Goal: Find specific page/section: Find specific page/section

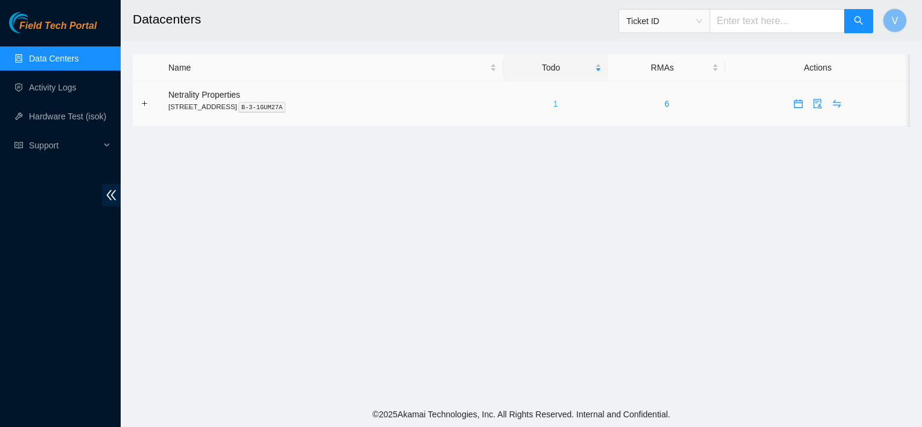
click at [558, 105] on link "1" at bounding box center [555, 104] width 5 height 10
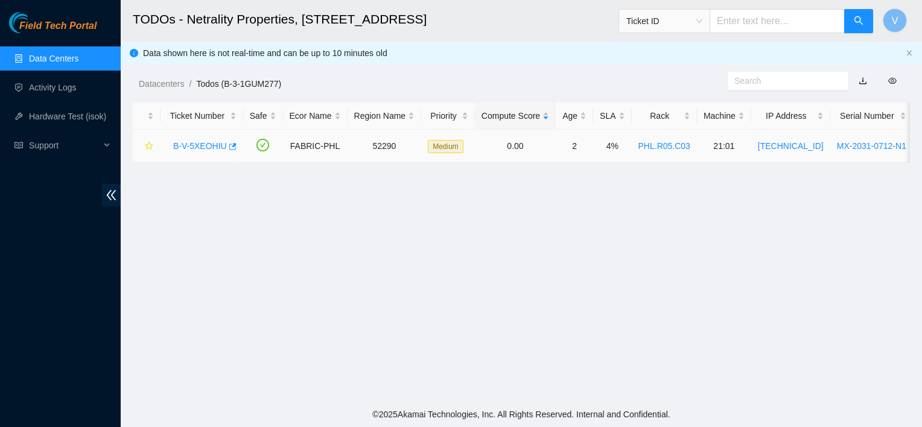
click at [206, 146] on link "B-V-5XEOHIU" at bounding box center [200, 146] width 54 height 10
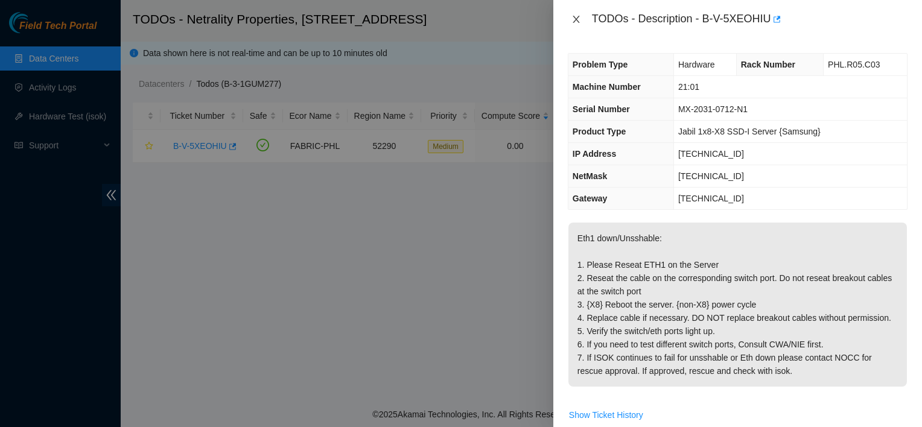
click at [578, 24] on button "Close" at bounding box center [576, 19] width 17 height 11
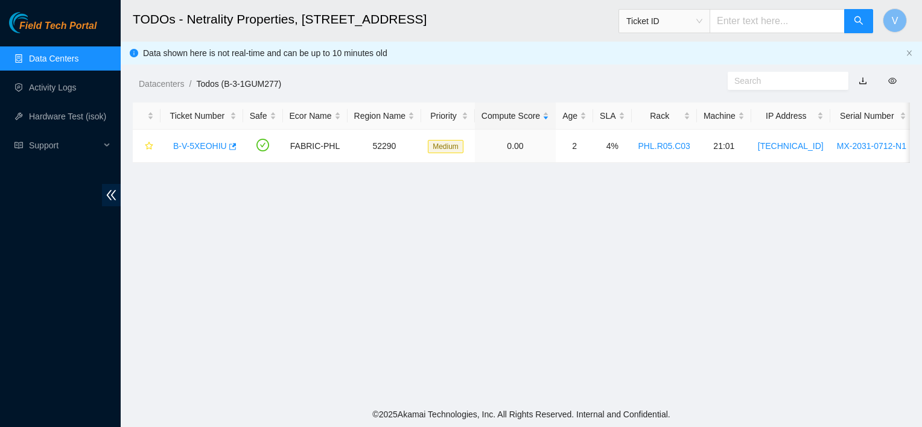
click at [430, 280] on main "TODOs - Netrality Properties, [STREET_ADDRESS] Ticket ID V Data shown here is n…" at bounding box center [521, 201] width 801 height 402
click at [54, 54] on link "Data Centers" at bounding box center [53, 59] width 49 height 10
